Goal: Information Seeking & Learning: Learn about a topic

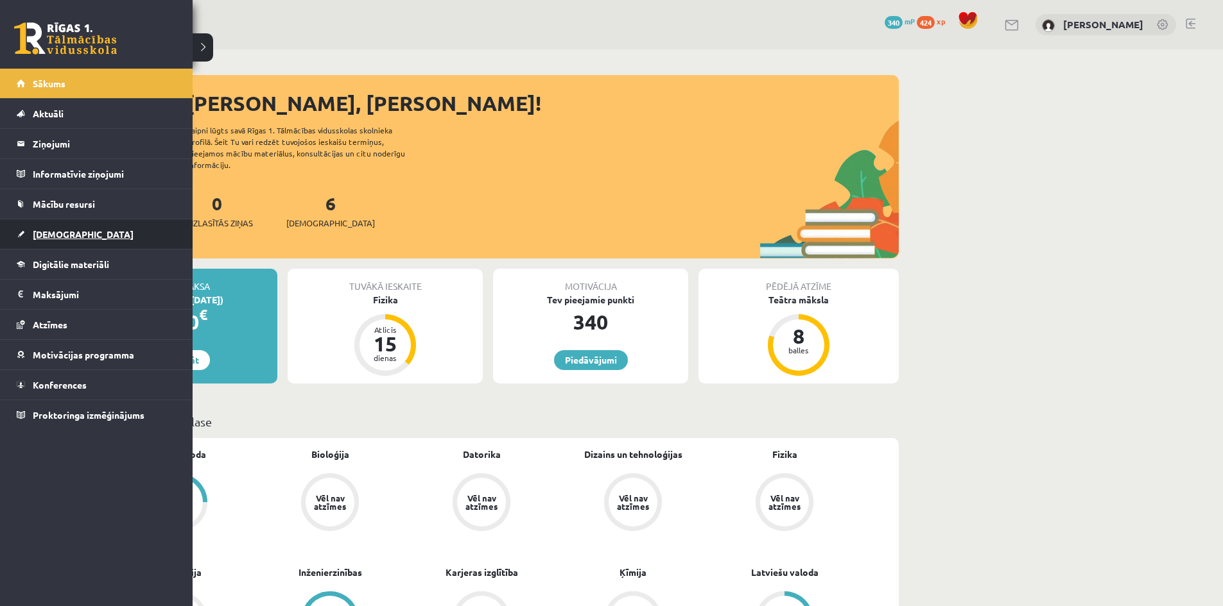
click at [46, 236] on span "[DEMOGRAPHIC_DATA]" at bounding box center [83, 234] width 101 height 12
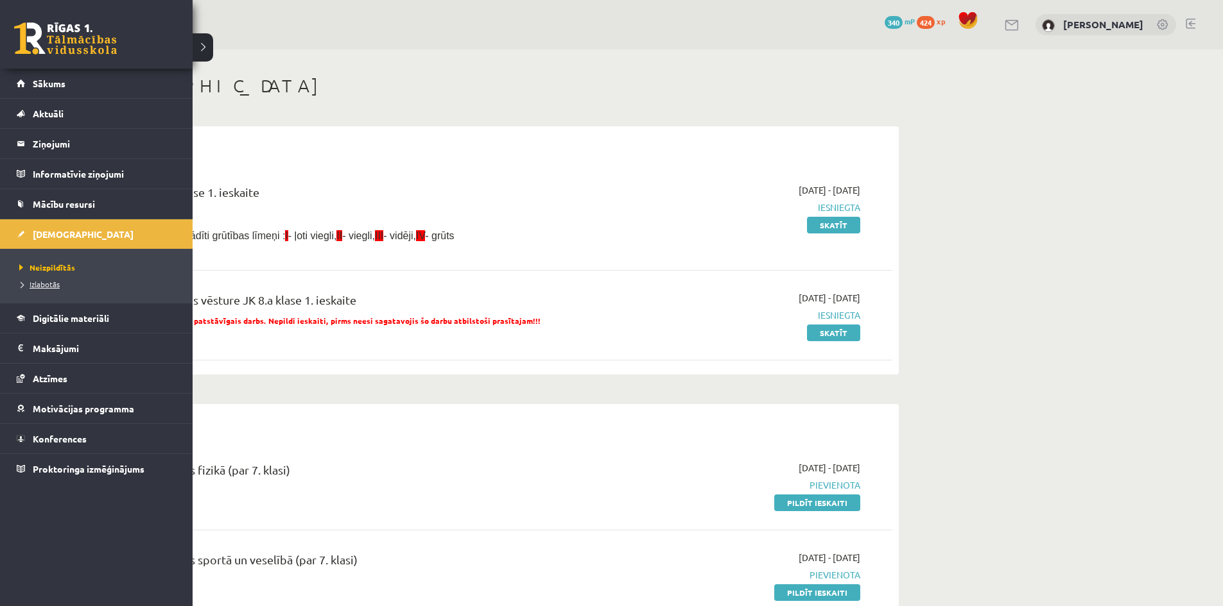
click at [28, 284] on span "Izlabotās" at bounding box center [38, 284] width 44 height 10
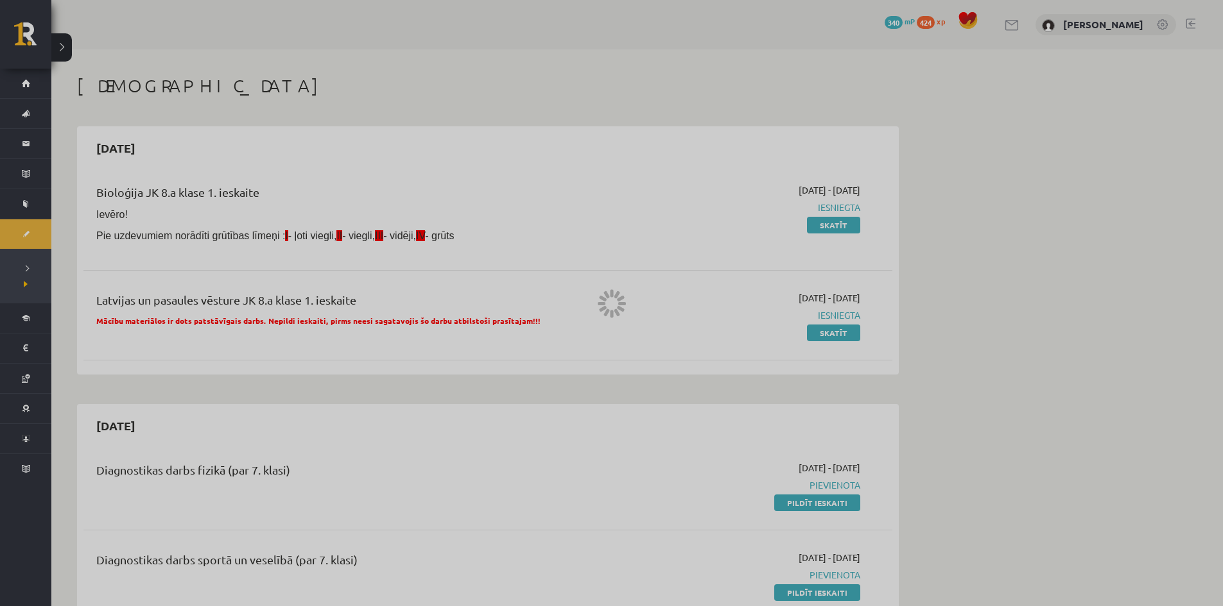
click at [27, 284] on div at bounding box center [611, 303] width 1223 height 606
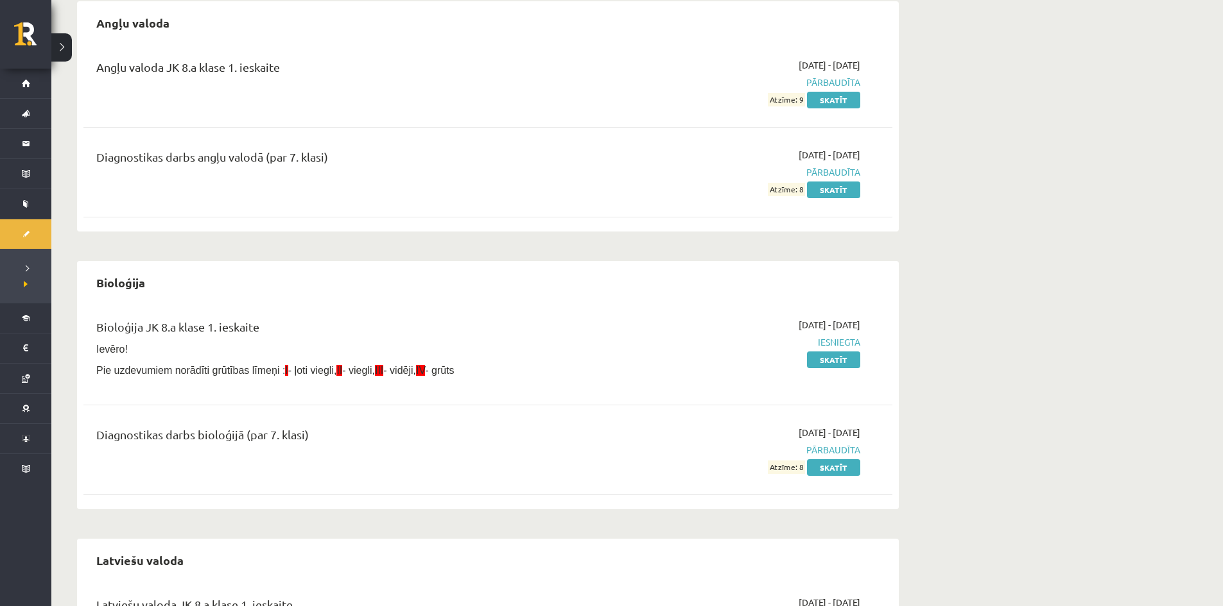
scroll to position [128, 0]
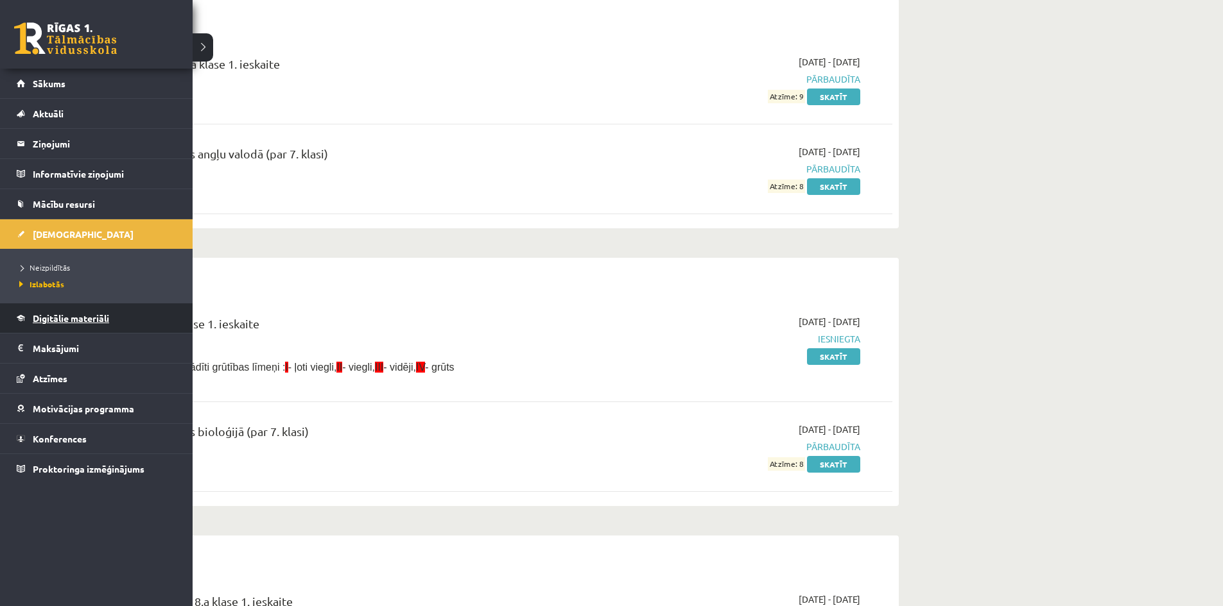
click at [76, 320] on span "Digitālie materiāli" at bounding box center [71, 319] width 76 height 12
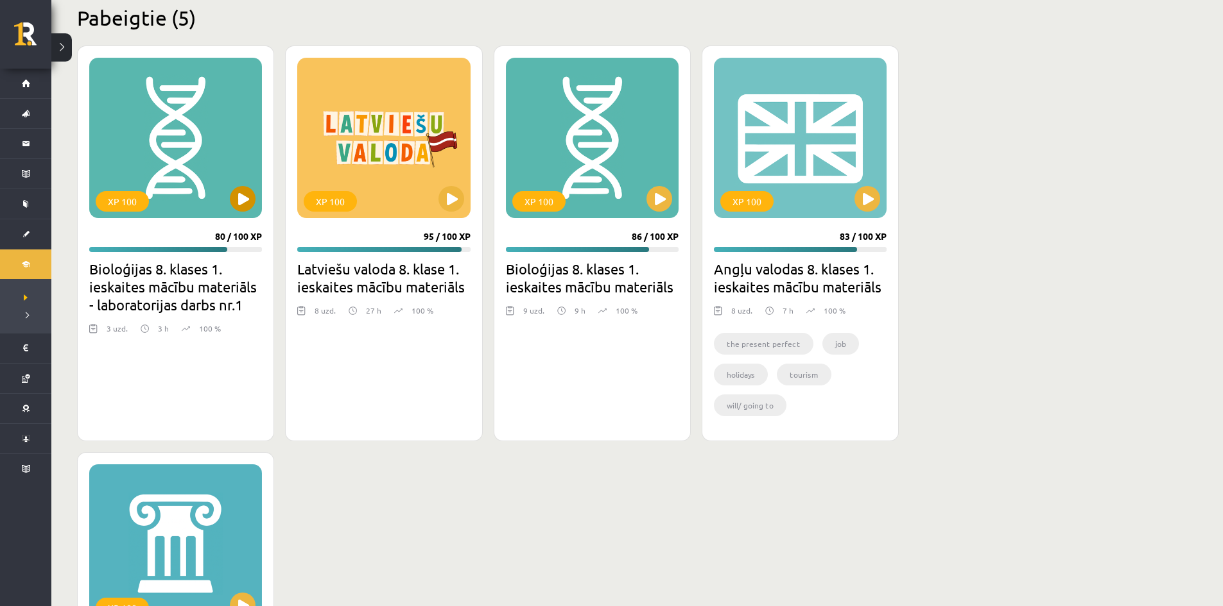
scroll to position [513, 0]
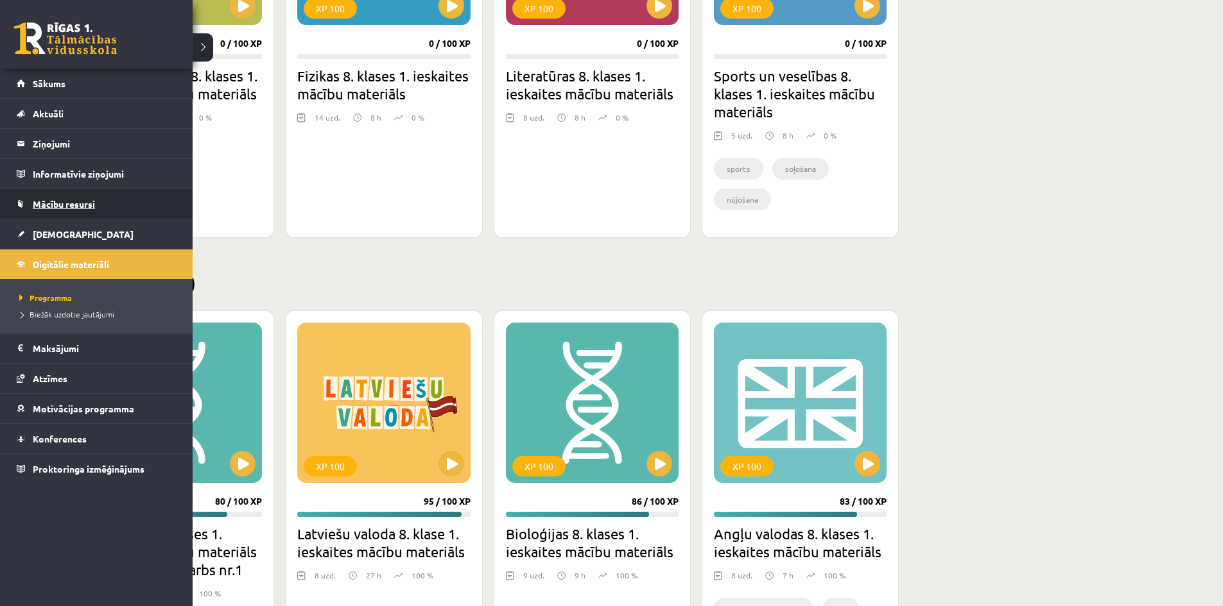
click at [49, 205] on span "Mācību resursi" at bounding box center [64, 204] width 62 height 12
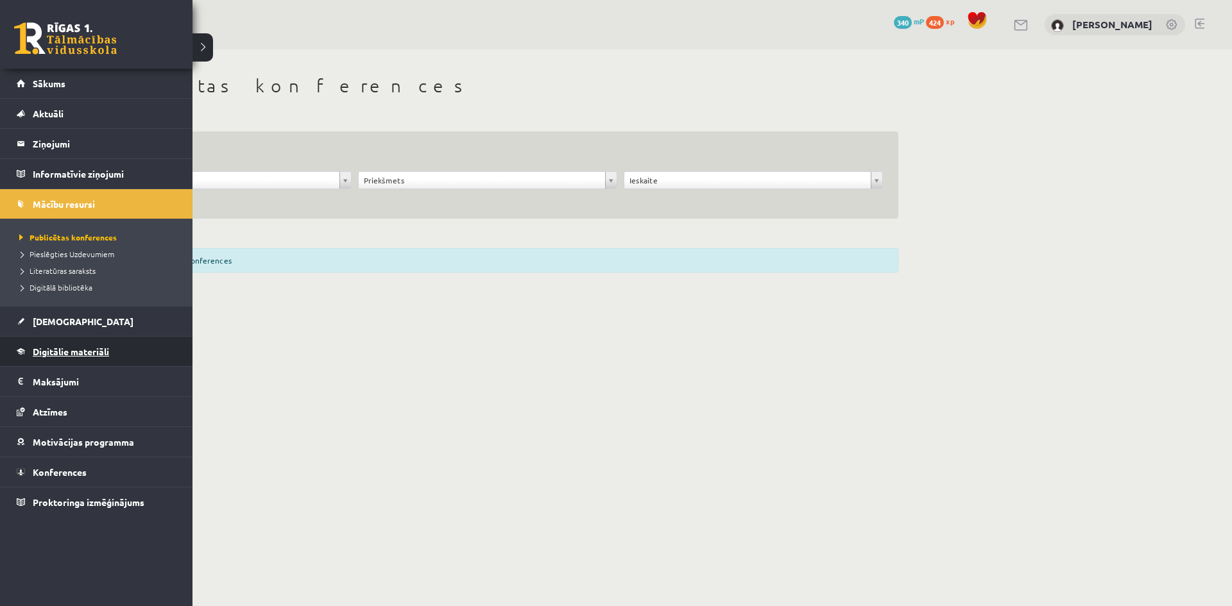
click at [43, 348] on span "Digitālie materiāli" at bounding box center [71, 352] width 76 height 12
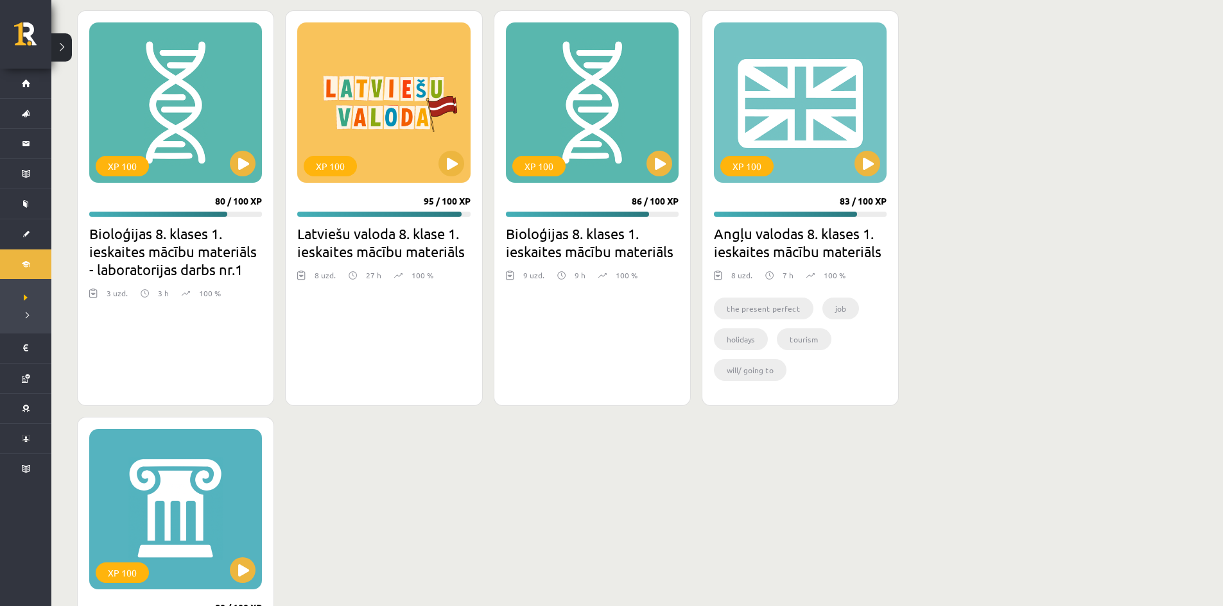
scroll to position [782, 0]
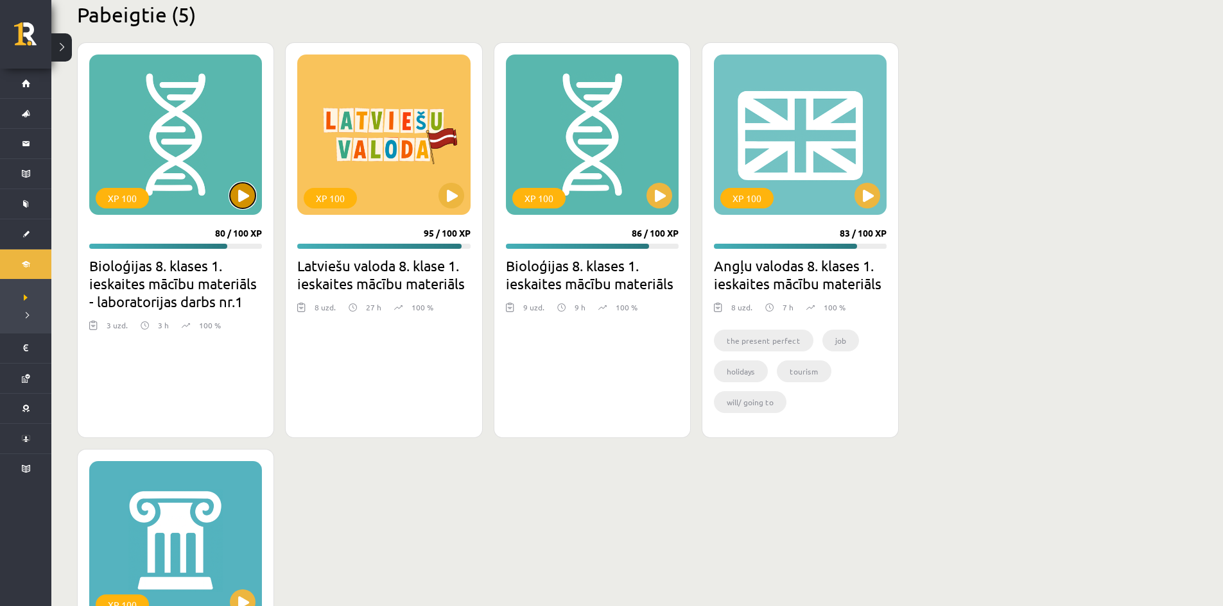
click at [239, 205] on button at bounding box center [243, 196] width 26 height 26
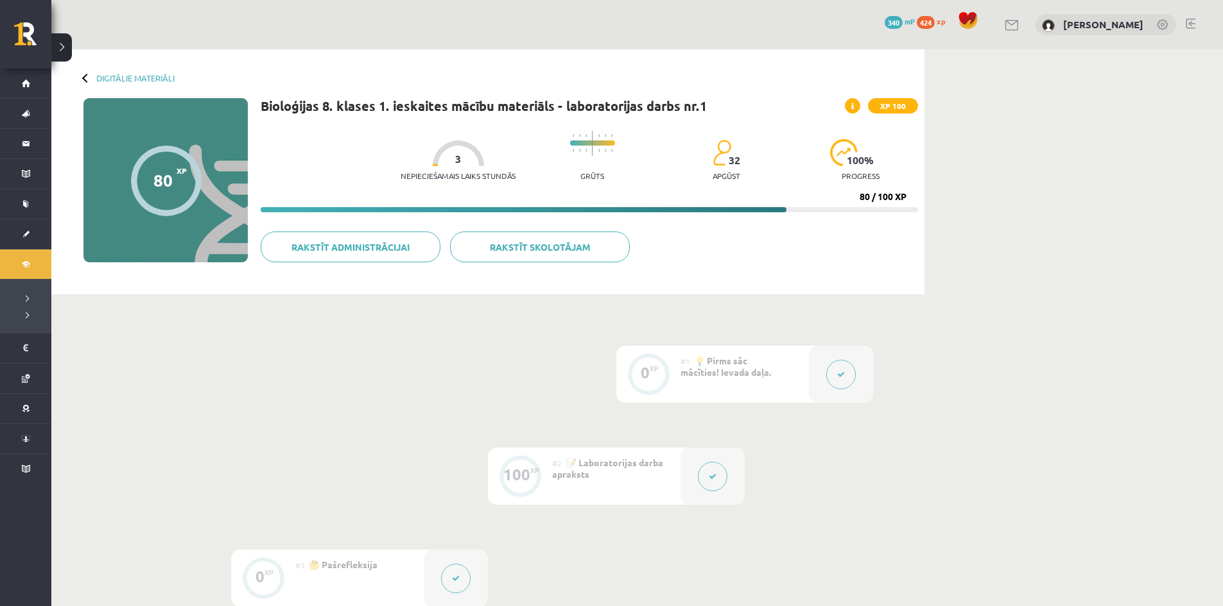
click at [702, 481] on button at bounding box center [713, 477] width 30 height 30
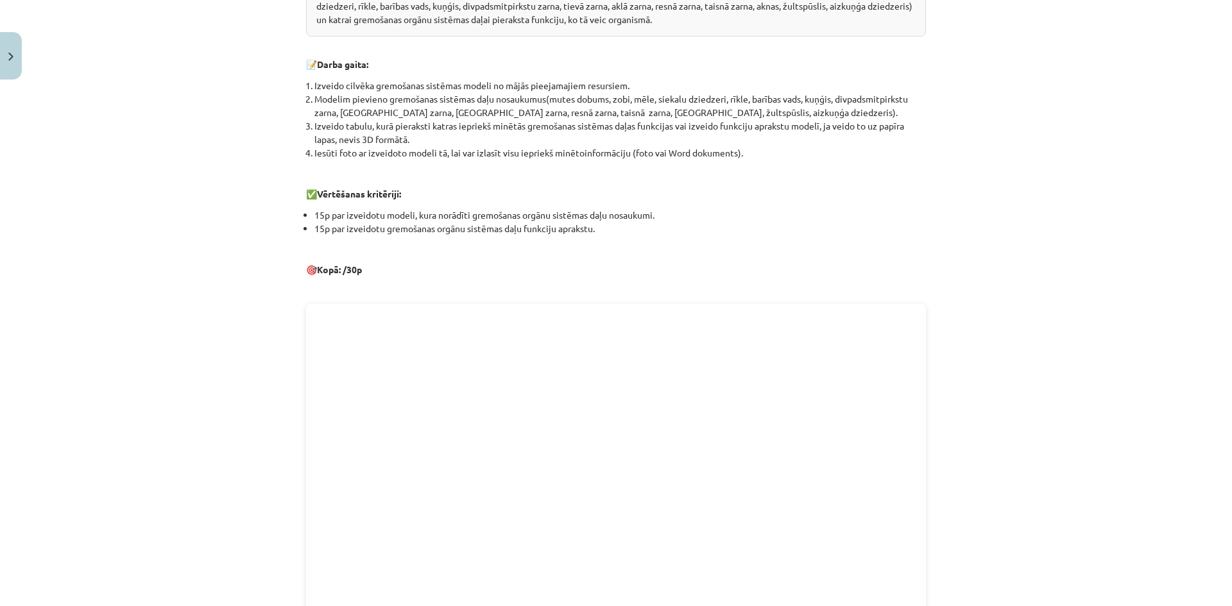
scroll to position [321, 0]
